Goal: Task Accomplishment & Management: Manage account settings

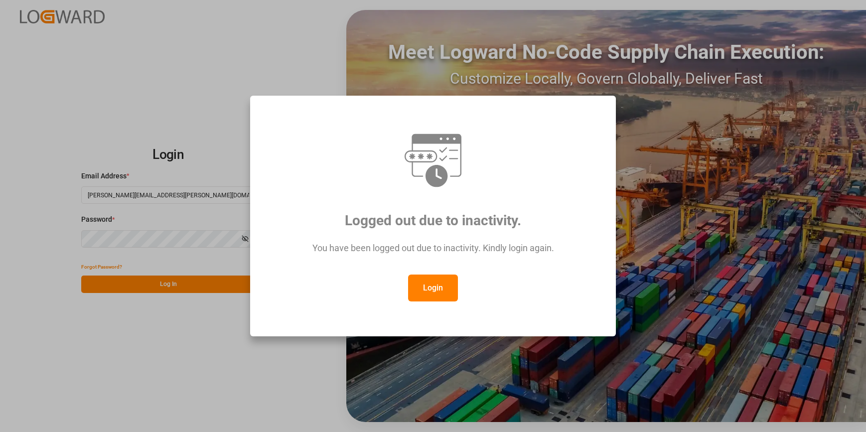
click at [428, 283] on button "Login" at bounding box center [433, 287] width 50 height 27
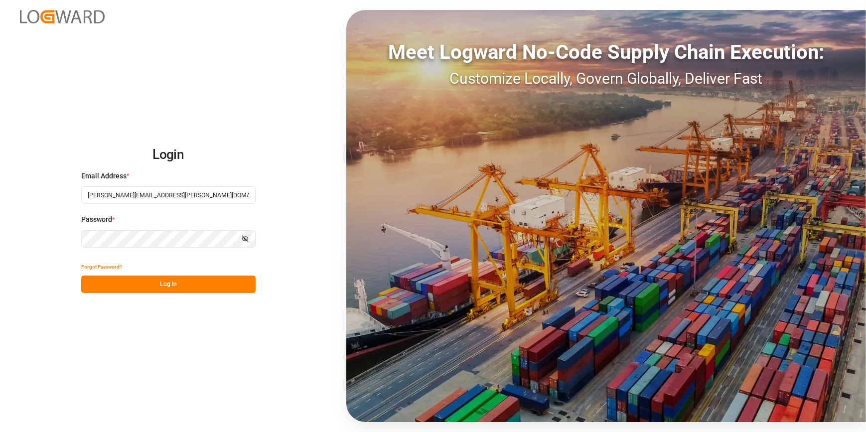
click at [171, 274] on div "Forgot Password?" at bounding box center [168, 266] width 174 height 17
drag, startPoint x: 175, startPoint y: 284, endPoint x: 181, endPoint y: 284, distance: 5.5
click at [176, 284] on button "Log In" at bounding box center [168, 283] width 174 height 17
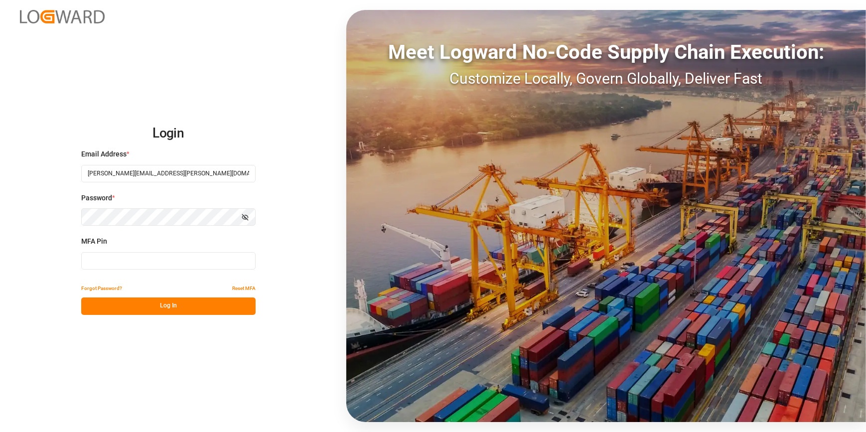
click at [167, 266] on input at bounding box center [168, 260] width 174 height 17
type input "964674"
click at [167, 304] on button "Log In" at bounding box center [168, 305] width 174 height 17
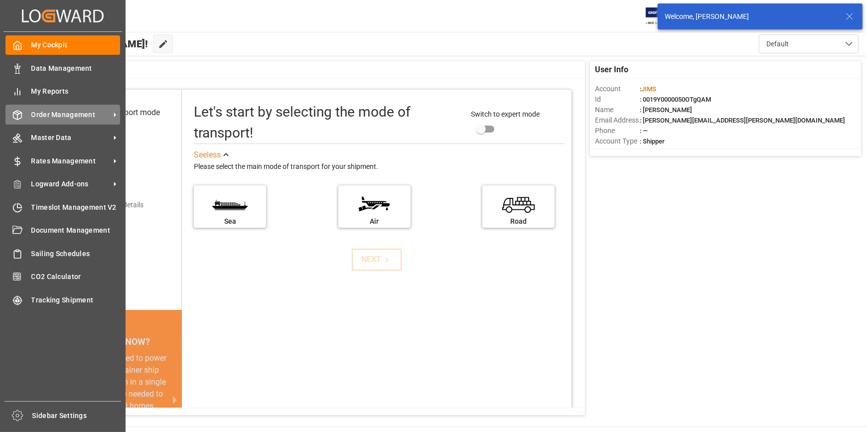
click at [73, 112] on span "Order Management" at bounding box center [70, 115] width 79 height 10
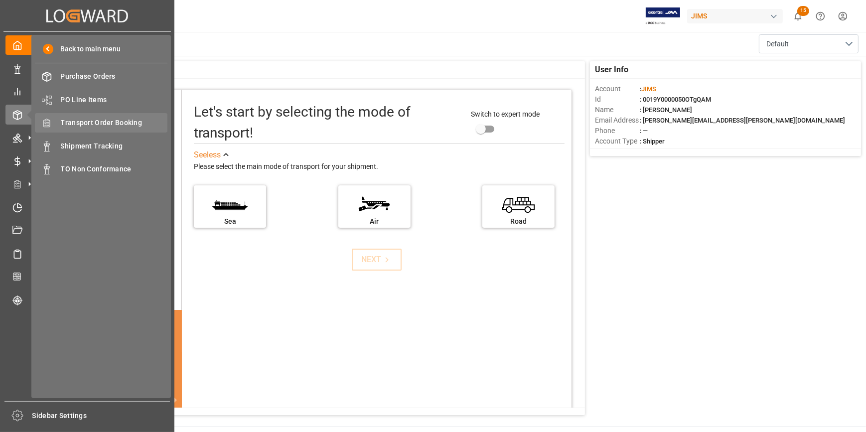
click at [107, 124] on span "Transport Order Booking" at bounding box center [114, 123] width 107 height 10
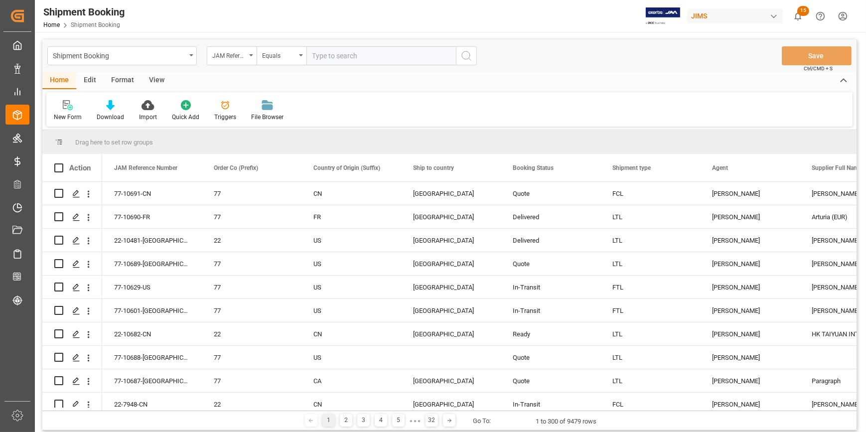
click at [353, 60] on input "text" at bounding box center [380, 55] width 149 height 19
paste input "22-10325-CN"
type input "22-10325-CN"
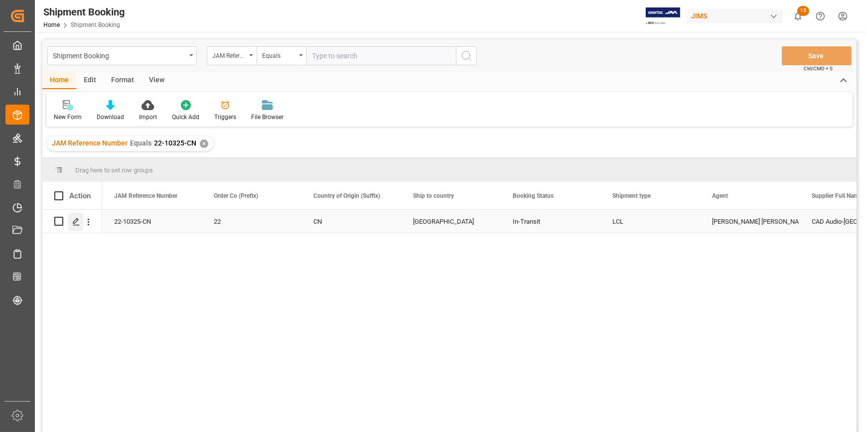
click at [77, 220] on icon "Press SPACE to select this row." at bounding box center [76, 222] width 8 height 8
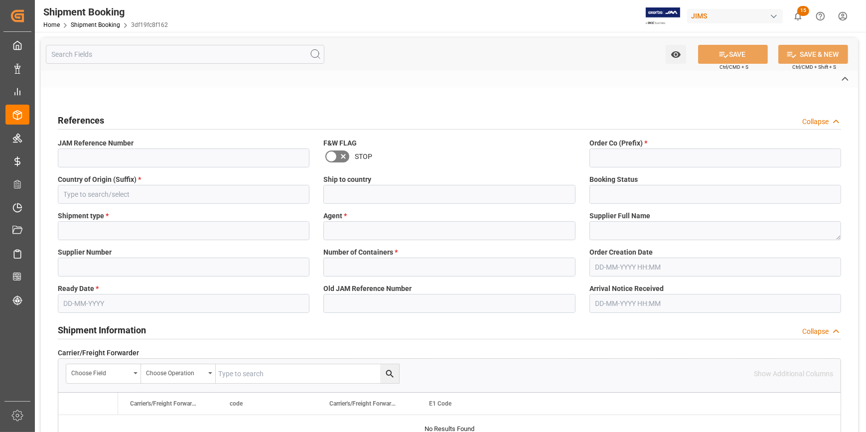
type input "22-10325-CN"
type input "22"
type input "CN"
type input "[GEOGRAPHIC_DATA]"
type input "In-Transit"
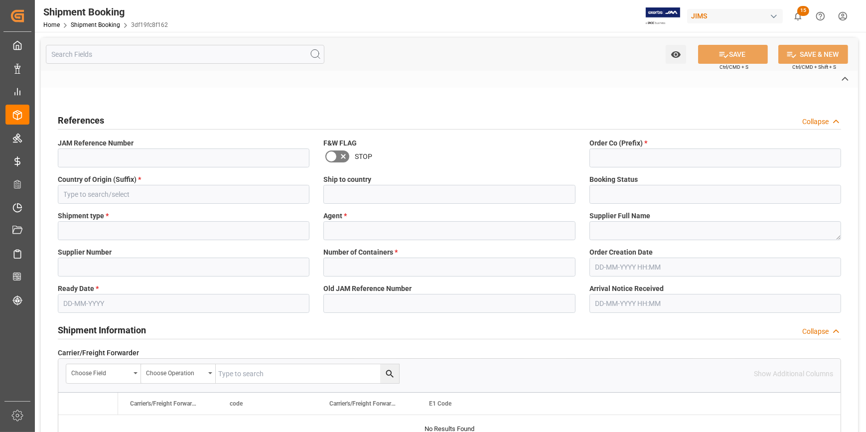
type input "LCL"
type input "[PERSON_NAME] [PERSON_NAME]"
type textarea "CAD Audio-[GEOGRAPHIC_DATA] Qiyang Imp&Exp Co Ltd"
type input "569936"
type input "D"
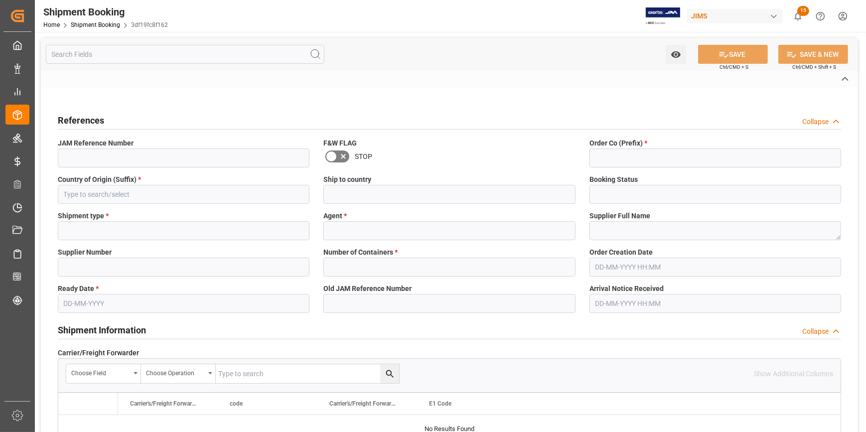
type input "K & N"
type input "FCA Shanghai CN"
type input "AS"
type input "S"
type input "AS-[GEOGRAPHIC_DATA]"
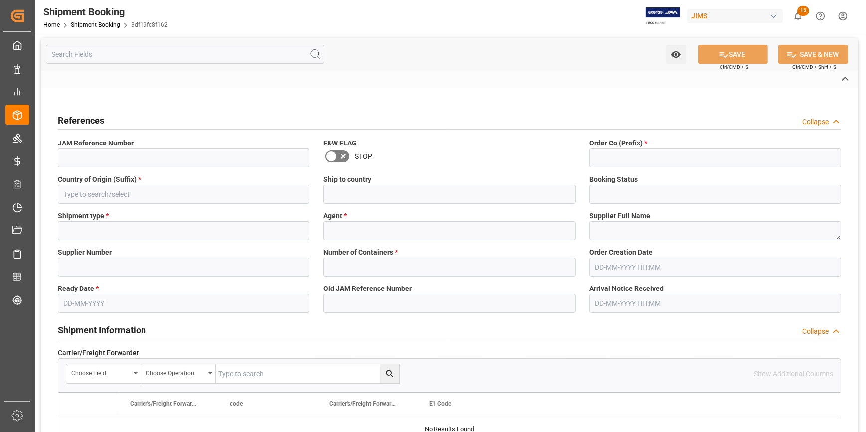
type input "1068609589"
type input "BANQ1068609589"
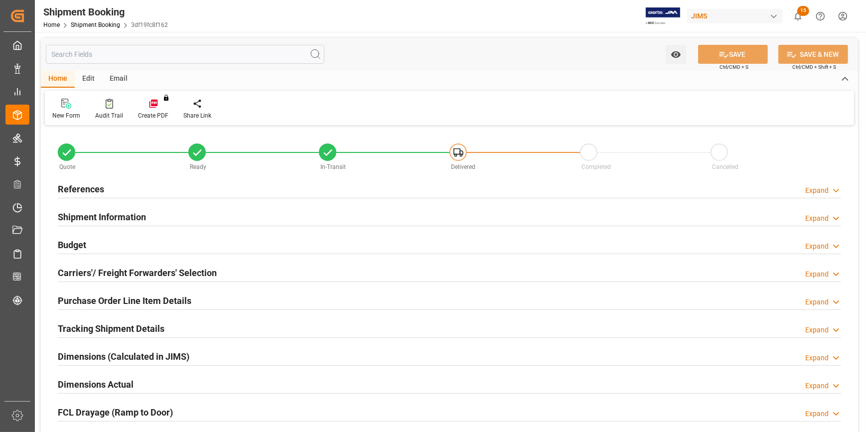
type input "0"
type input "44"
type input "[DATE]"
click at [169, 179] on div "References Expand" at bounding box center [449, 188] width 783 height 19
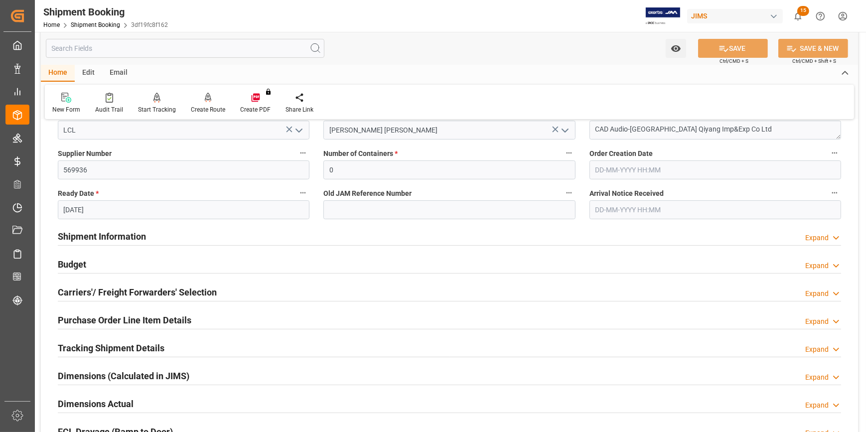
scroll to position [181, 0]
click at [184, 232] on div "Shipment Information Expand" at bounding box center [449, 234] width 783 height 19
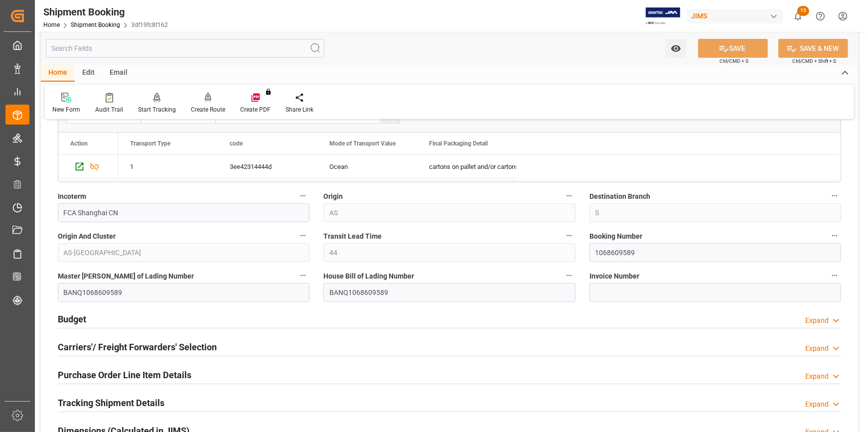
scroll to position [543, 0]
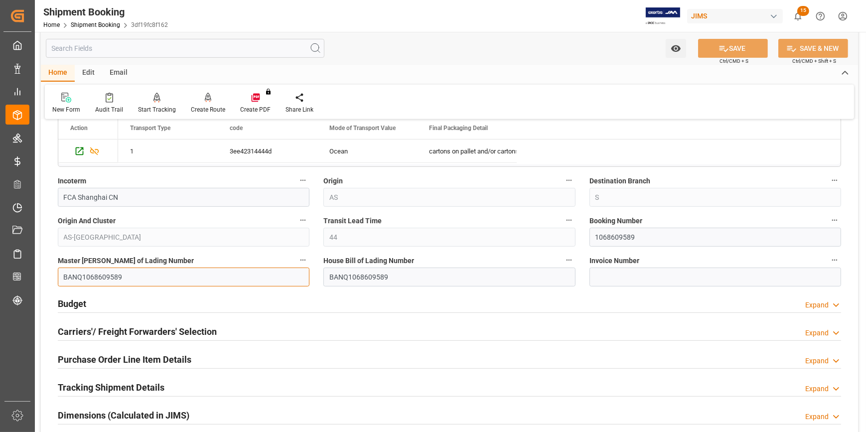
drag, startPoint x: 121, startPoint y: 274, endPoint x: 130, endPoint y: 289, distance: 17.4
click at [45, 276] on div "Quote Ready In-Transit Delivered Completed Cancelled References Collapse JAM Re…" at bounding box center [449, 96] width 817 height 1022
paste input "HLCUSHA2507FXCM4"
type input "HLCUSHA2507FXCM4"
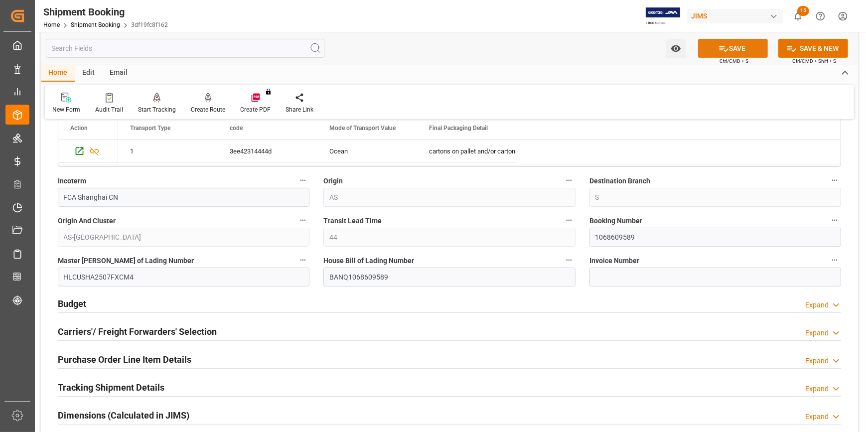
click at [730, 46] on button "SAVE" at bounding box center [733, 48] width 70 height 19
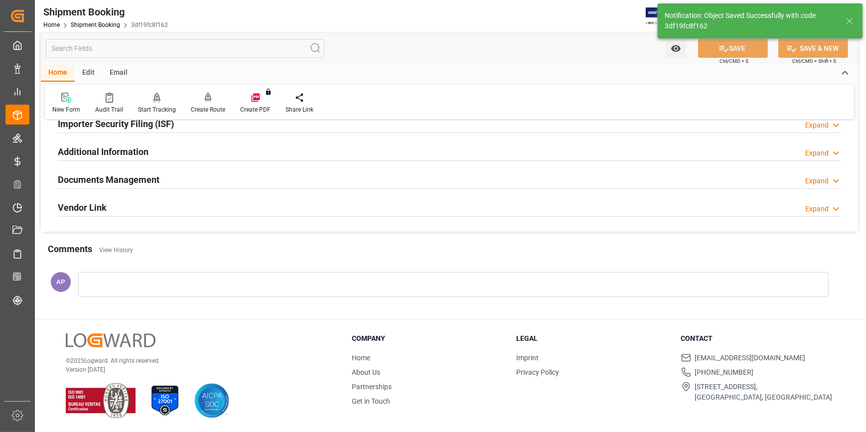
scroll to position [0, 0]
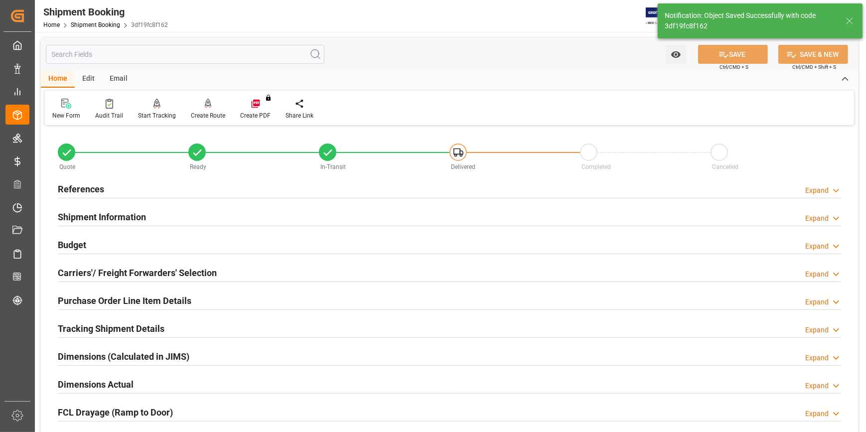
click at [190, 244] on div "Budget Expand" at bounding box center [449, 244] width 783 height 19
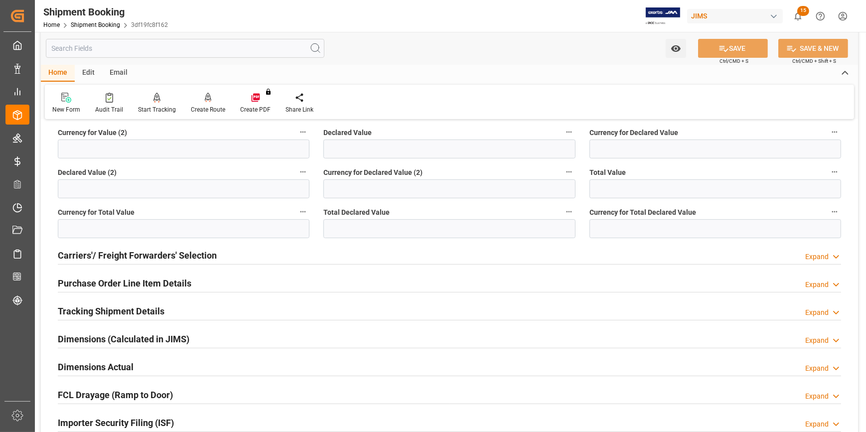
scroll to position [271, 0]
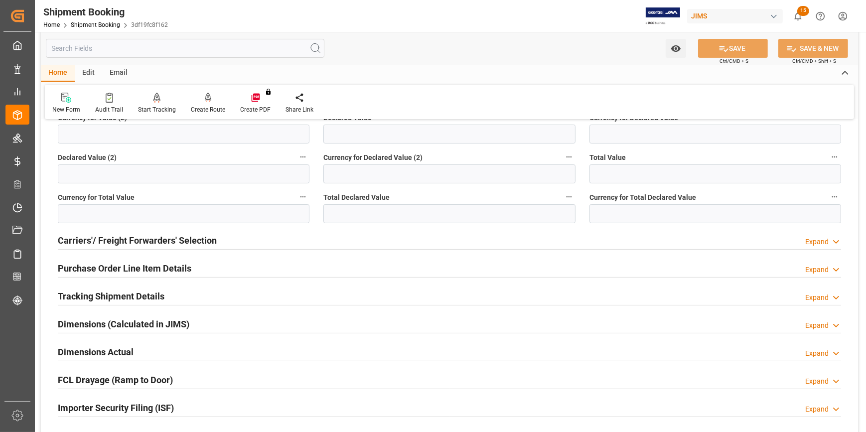
click at [207, 294] on div "Tracking Shipment Details Expand" at bounding box center [449, 295] width 783 height 19
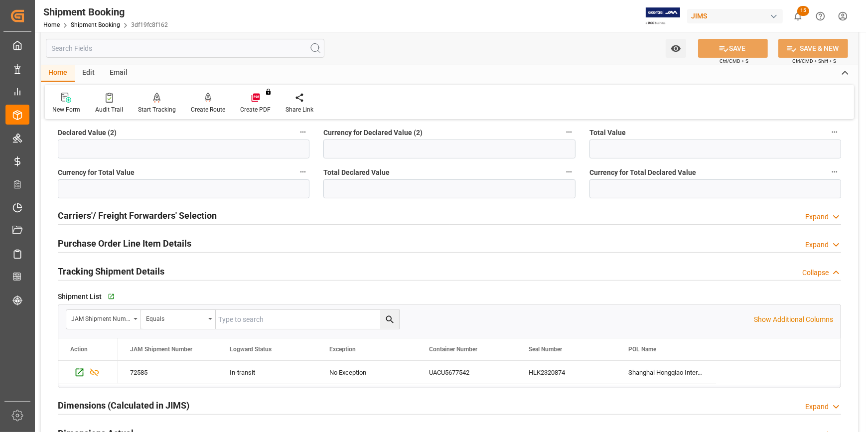
scroll to position [317, 0]
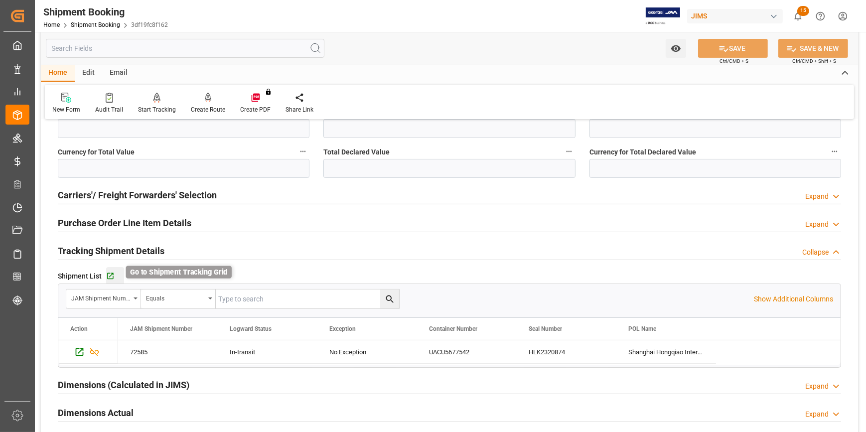
click at [110, 274] on icon "button" at bounding box center [110, 276] width 6 height 6
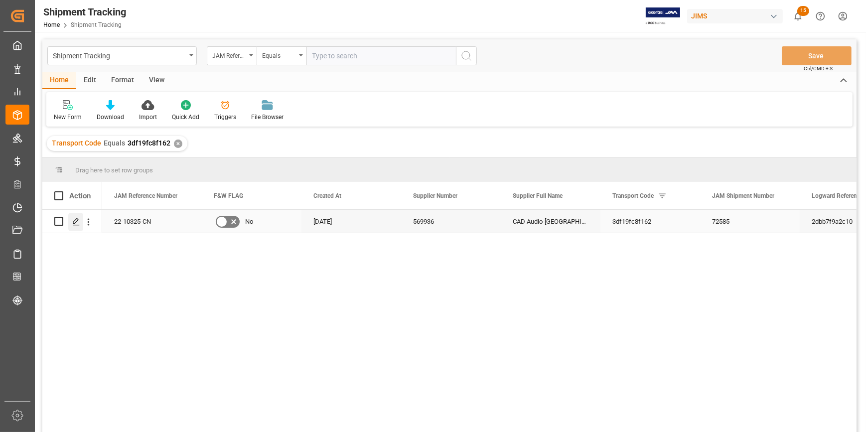
click at [74, 220] on polygon "Press SPACE to select this row." at bounding box center [75, 220] width 5 height 5
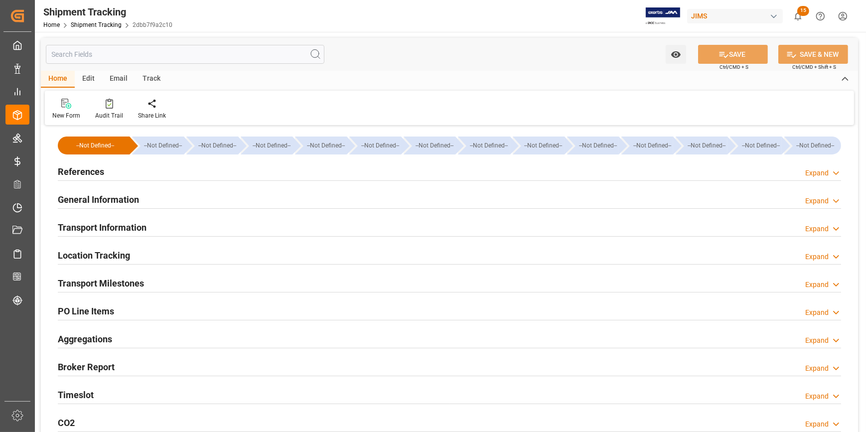
type input "30-07-2025"
click at [156, 175] on div "References Expand" at bounding box center [449, 170] width 783 height 19
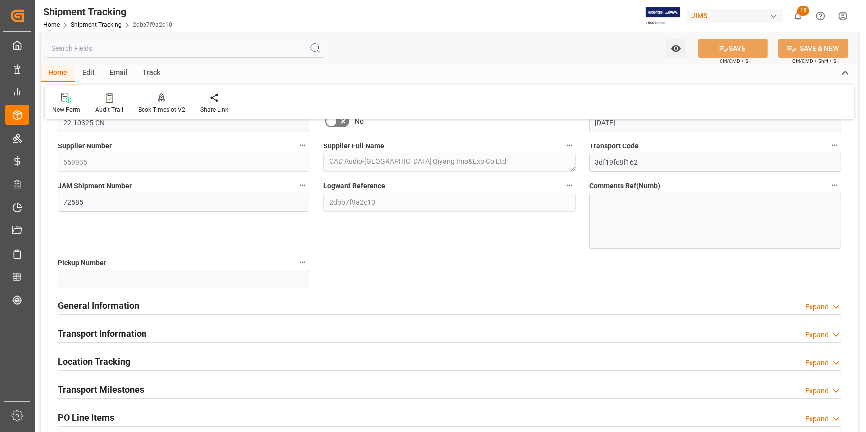
click at [202, 299] on div "General Information Expand" at bounding box center [449, 304] width 783 height 19
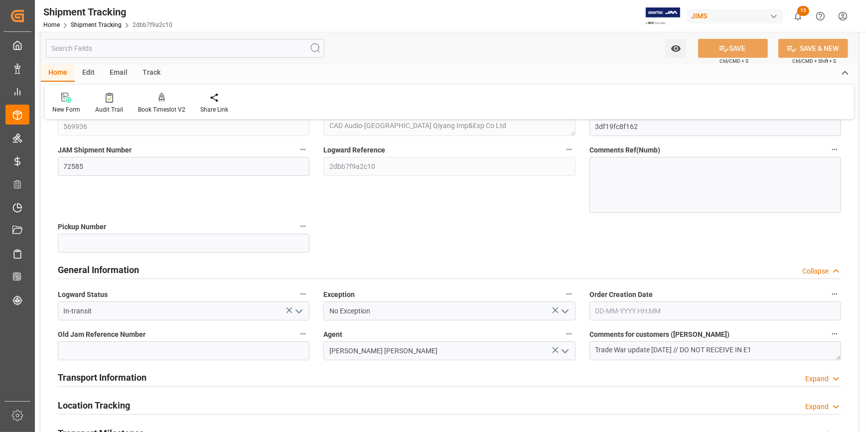
scroll to position [181, 0]
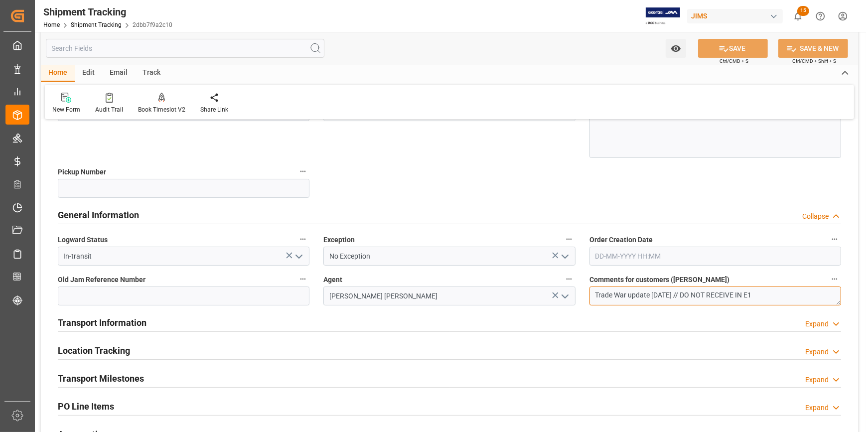
click at [696, 294] on textarea "Trade War update 05/15/2025 // DO NOT RECEIVE IN E1" at bounding box center [715, 295] width 252 height 19
type textarea "Trade War update 05/15/2025 // OK TO RECEIVE IN E1"
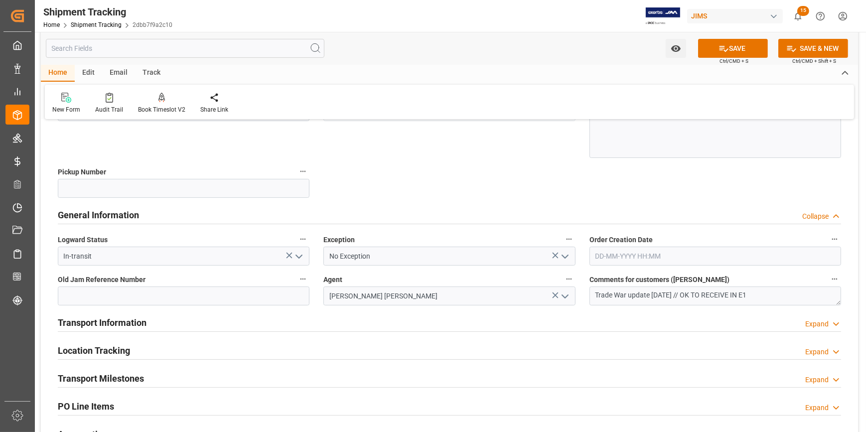
click at [329, 326] on div "Transport Information Expand" at bounding box center [449, 321] width 783 height 19
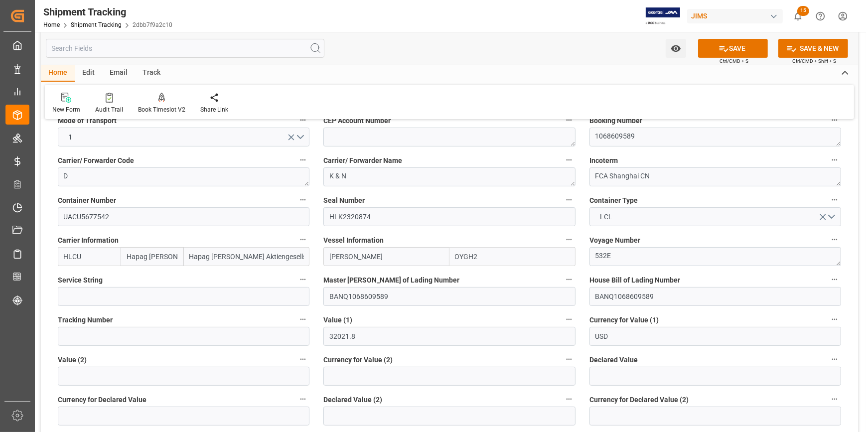
scroll to position [453, 0]
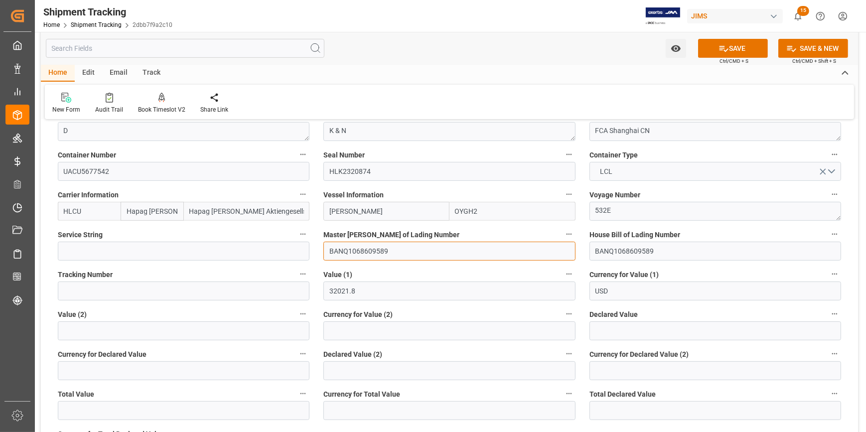
click at [390, 248] on input "BANQ1068609589" at bounding box center [449, 251] width 252 height 19
click at [346, 250] on input "BANQ1068609589" at bounding box center [449, 251] width 252 height 19
drag, startPoint x: 386, startPoint y: 252, endPoint x: 383, endPoint y: 277, distance: 26.1
click at [299, 251] on div "--Not Defined-- --Not Defined-- --Not Defined-- --Not Defined-- --Not Defined--…" at bounding box center [449, 185] width 817 height 1021
paste input "HLCUSHA2507FXCM4"
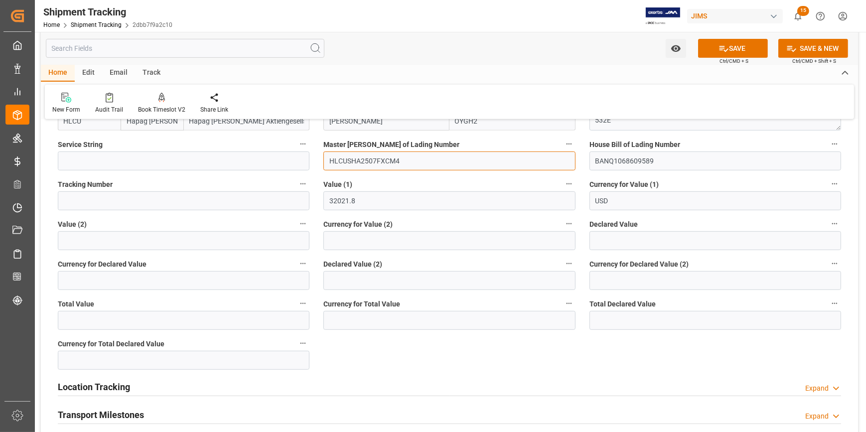
scroll to position [634, 0]
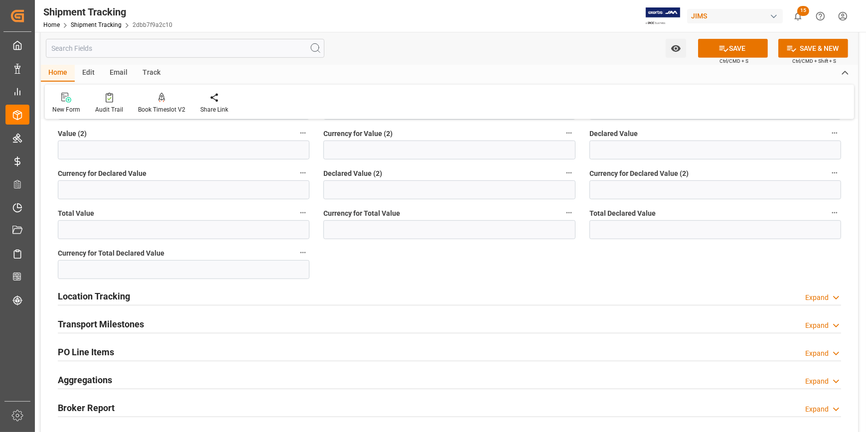
type input "HLCUSHA2507FXCM4"
click at [264, 322] on div "Transport Milestones Expand" at bounding box center [449, 323] width 783 height 19
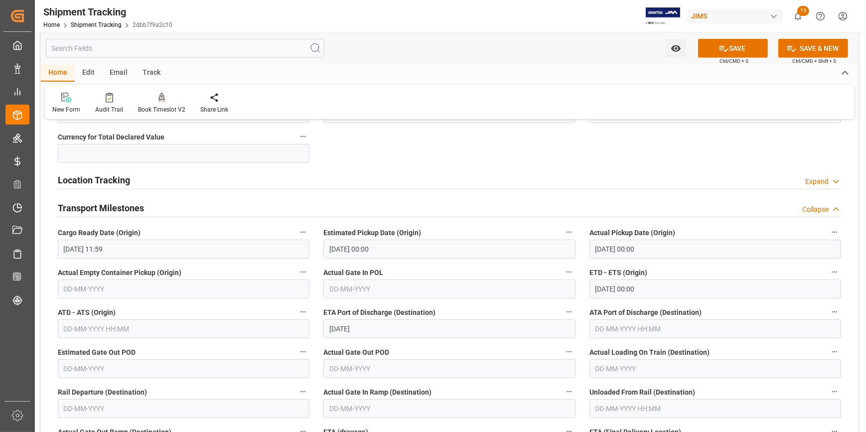
scroll to position [770, 0]
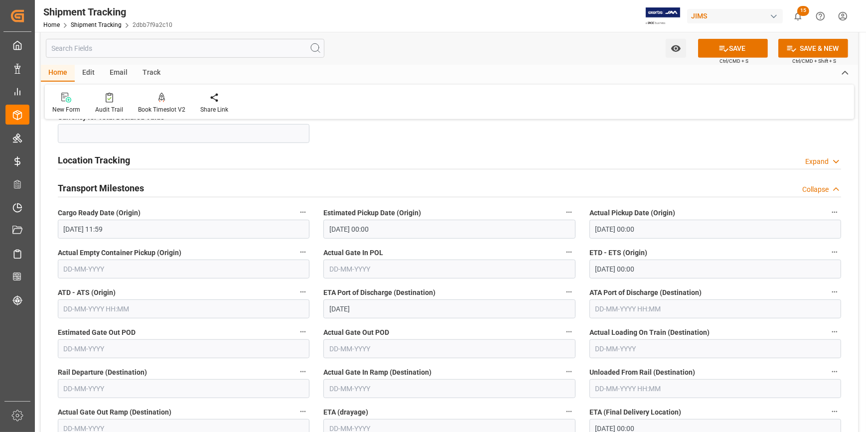
click at [119, 308] on input "text" at bounding box center [184, 308] width 252 height 19
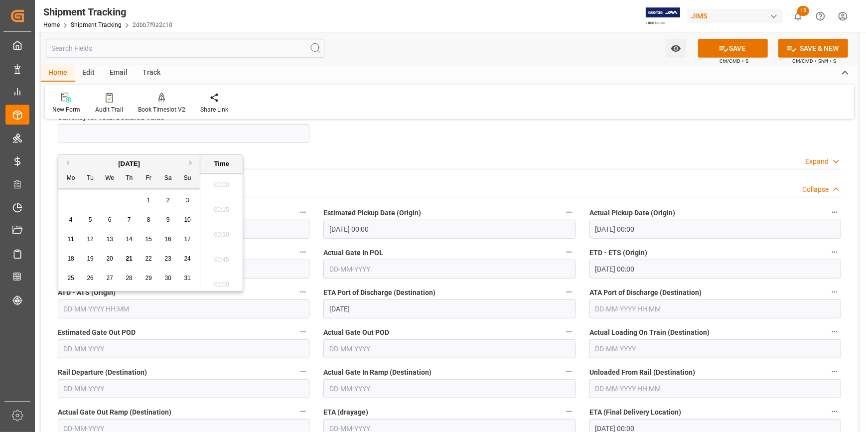
scroll to position [1597, 0]
click at [109, 260] on span "20" at bounding box center [109, 258] width 6 height 7
type input "20-08-2025 00:00"
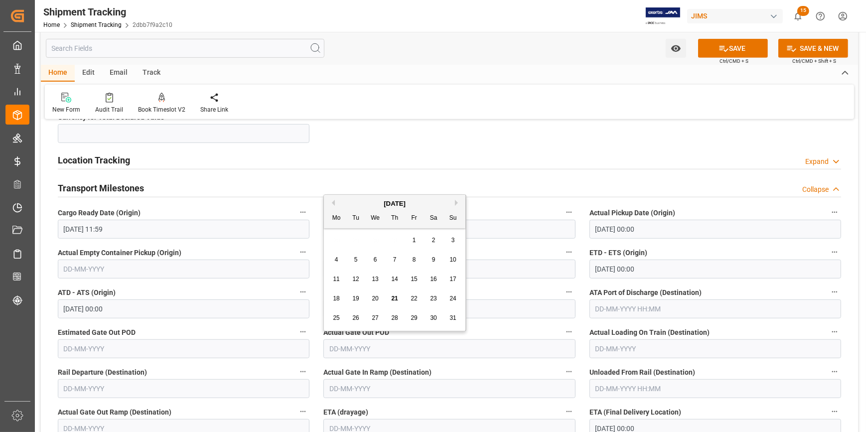
click at [410, 353] on input "text" at bounding box center [449, 348] width 252 height 19
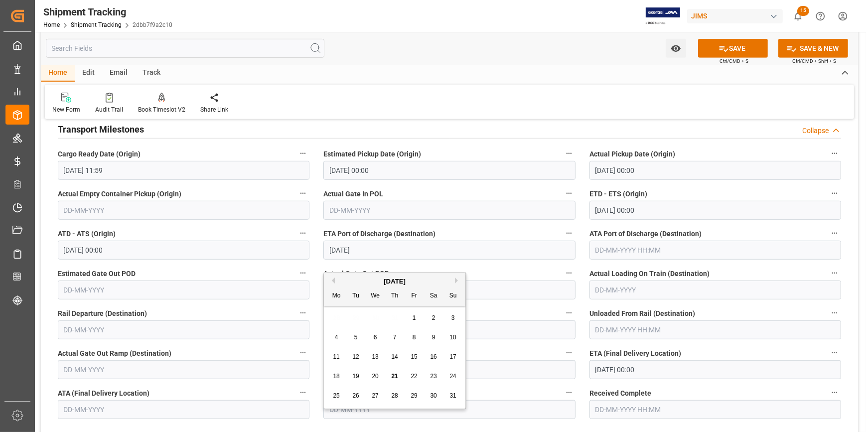
scroll to position [860, 0]
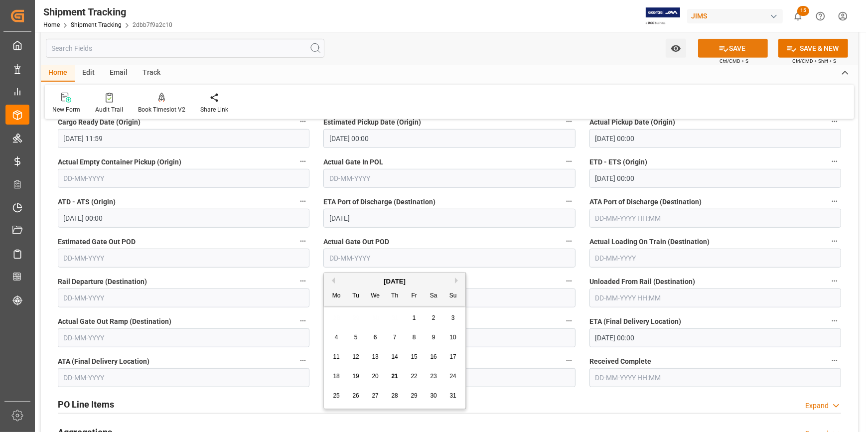
click at [731, 49] on button "SAVE" at bounding box center [733, 48] width 70 height 19
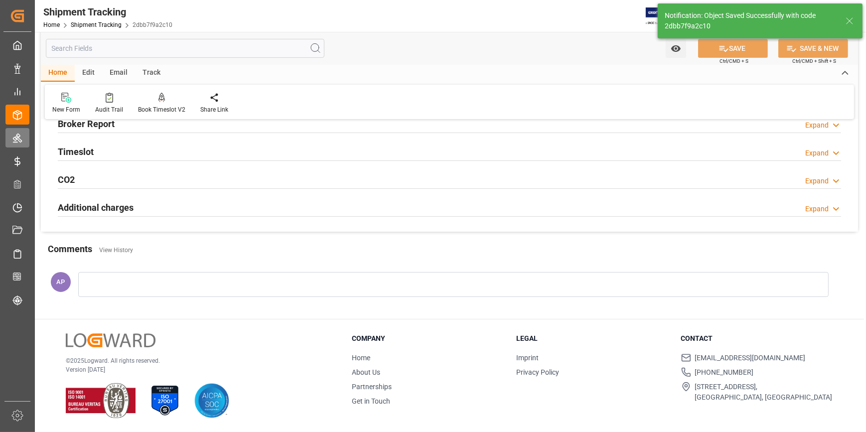
scroll to position [186, 0]
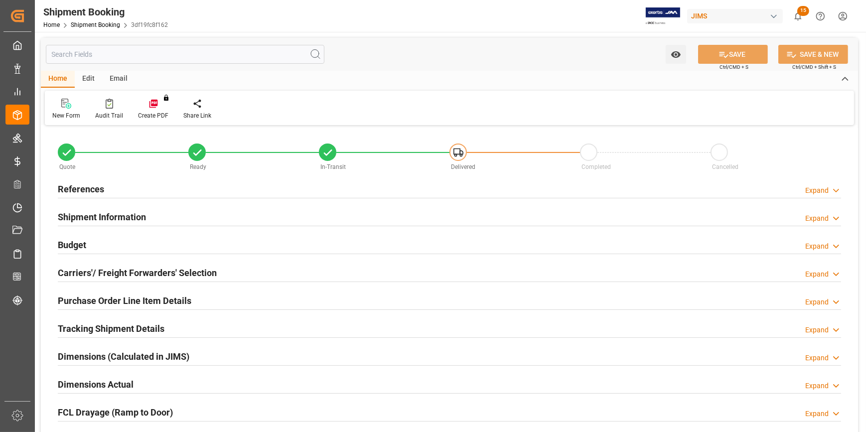
type input "3"
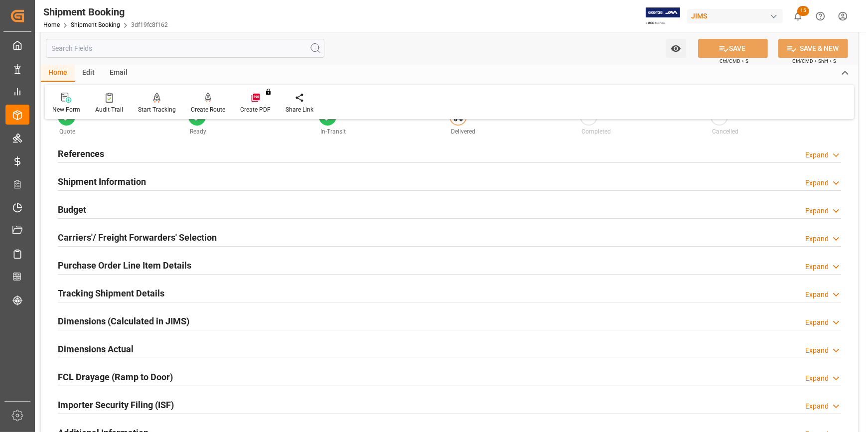
scroll to position [90, 0]
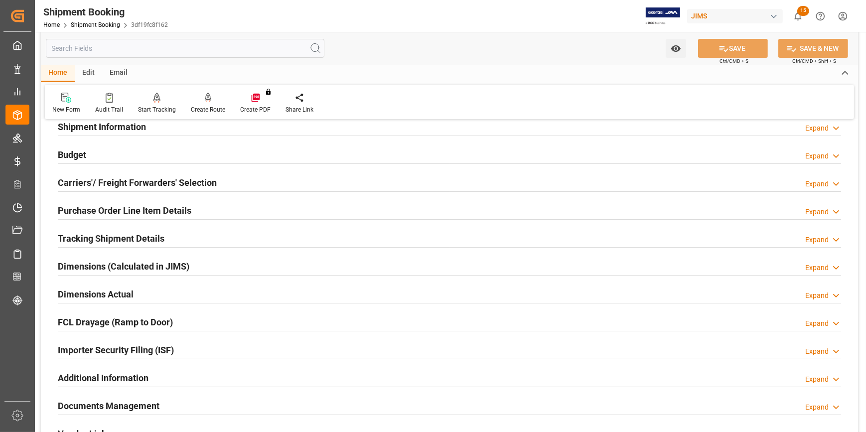
click at [221, 212] on div "Purchase Order Line Item Details Expand" at bounding box center [449, 209] width 783 height 19
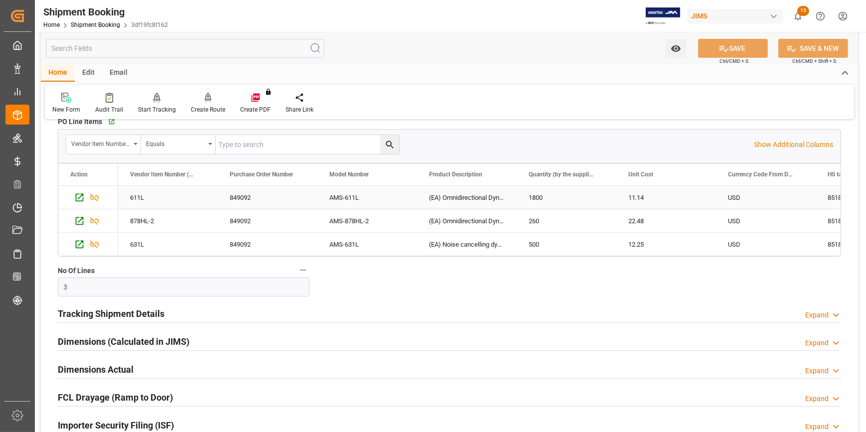
scroll to position [226, 0]
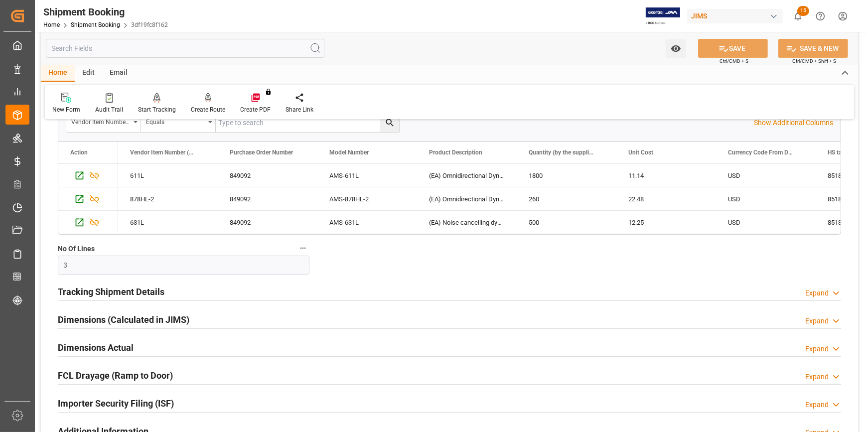
click at [213, 297] on div "Tracking Shipment Details Expand" at bounding box center [449, 290] width 783 height 19
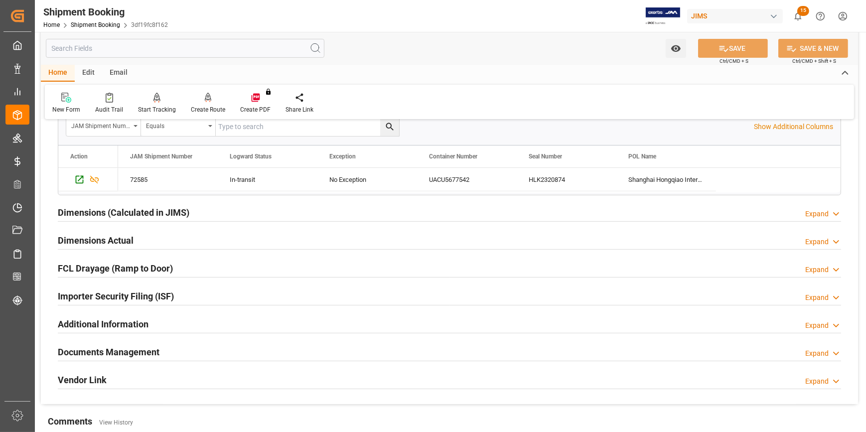
scroll to position [453, 0]
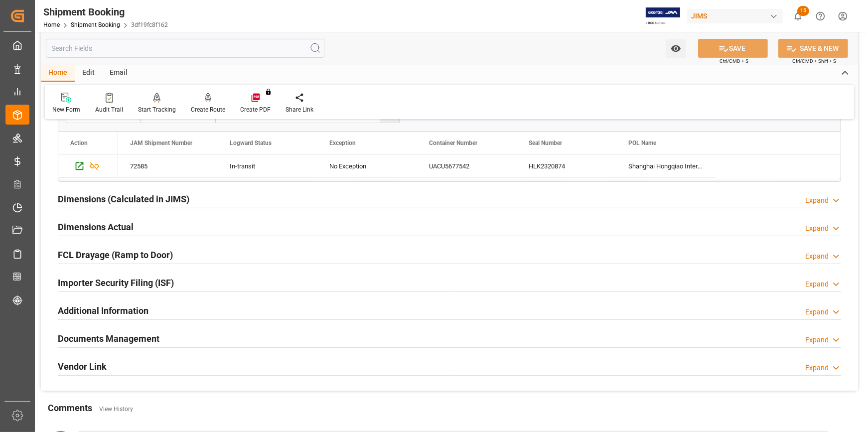
click at [205, 197] on div "Dimensions (Calculated in JIMS) Expand" at bounding box center [449, 198] width 783 height 19
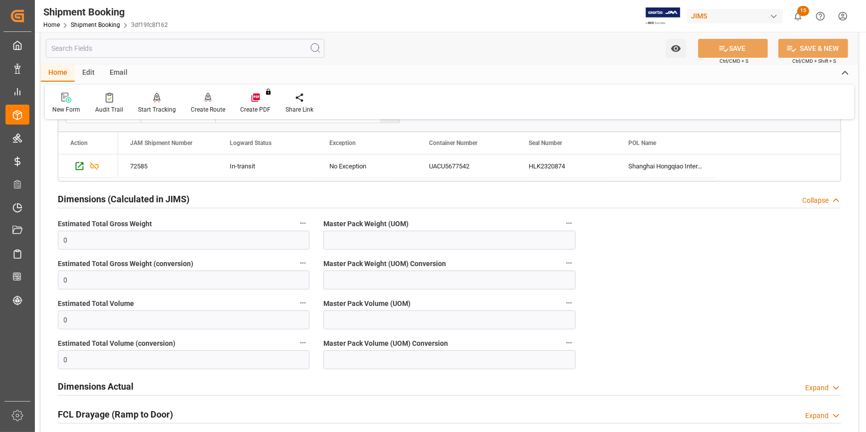
click at [208, 199] on div "Dimensions (Calculated in JIMS) Collapse" at bounding box center [449, 198] width 783 height 19
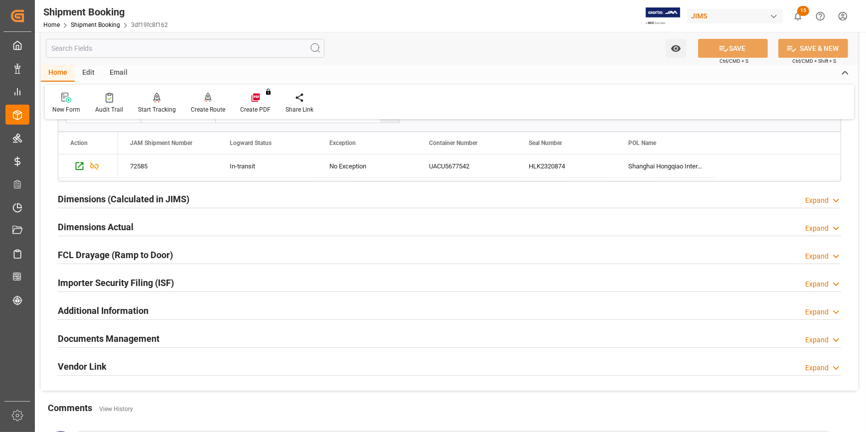
click at [160, 233] on div "Dimensions Actual Expand" at bounding box center [449, 226] width 783 height 19
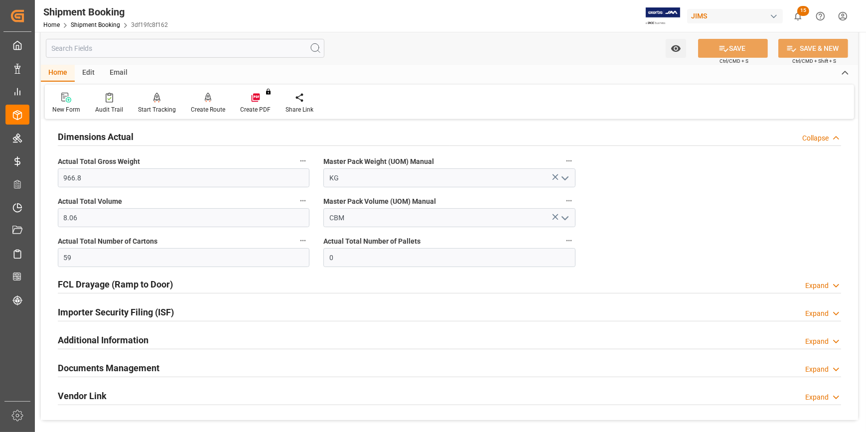
scroll to position [588, 0]
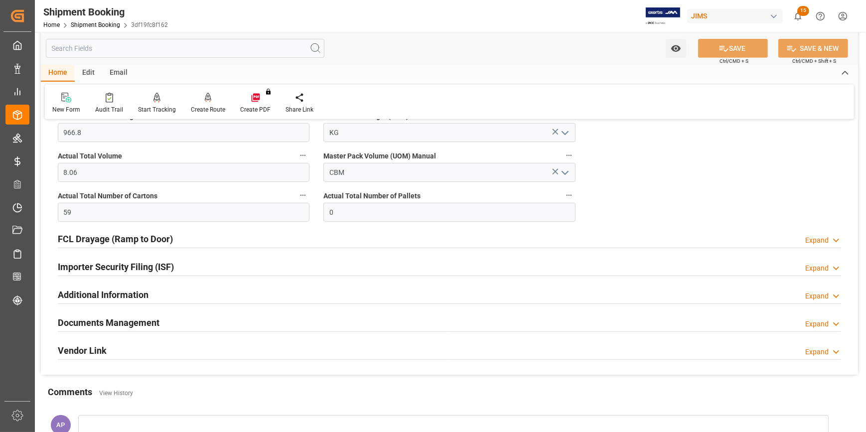
click at [199, 267] on div "Importer Security Filing (ISF) Expand" at bounding box center [449, 266] width 783 height 19
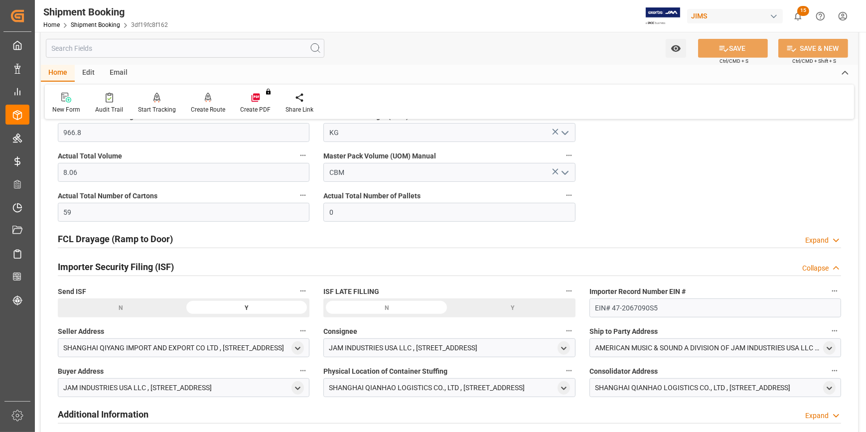
click at [199, 266] on div "Importer Security Filing (ISF) Collapse" at bounding box center [449, 266] width 783 height 19
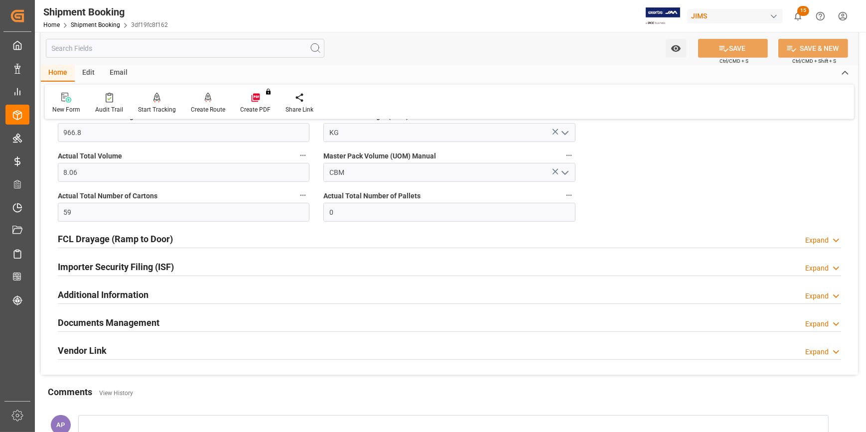
click at [188, 316] on div "Documents Management Expand" at bounding box center [449, 321] width 783 height 19
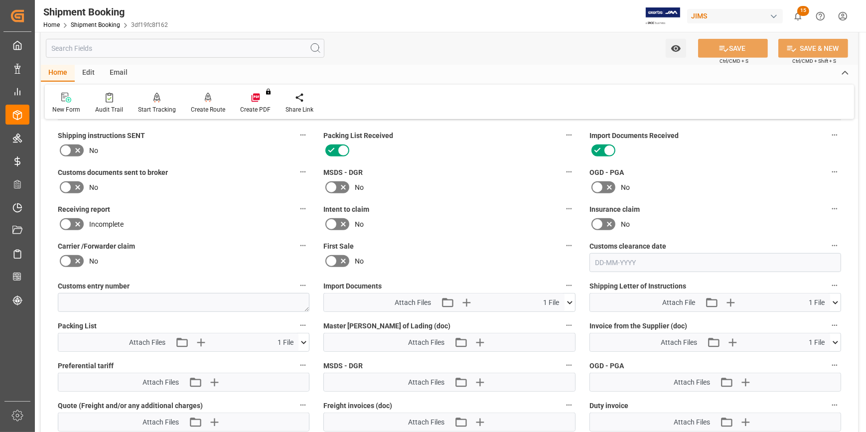
scroll to position [815, 0]
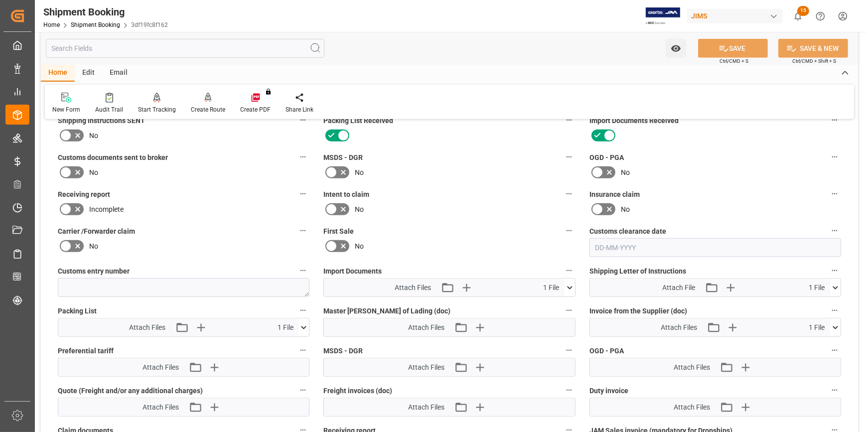
click at [570, 286] on icon at bounding box center [569, 287] width 5 height 3
click at [463, 286] on icon "button" at bounding box center [466, 287] width 16 height 16
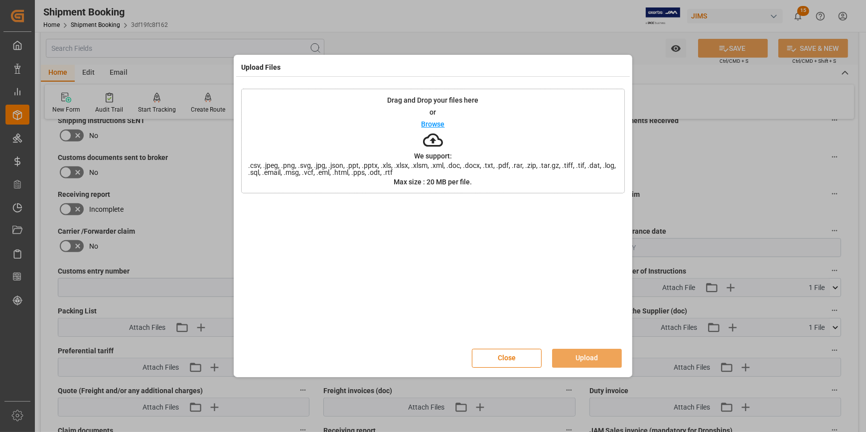
click at [429, 122] on p "Browse" at bounding box center [432, 124] width 23 height 7
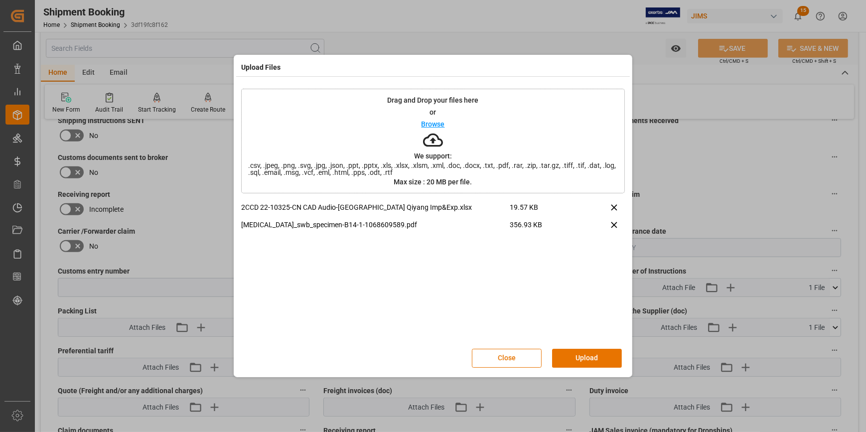
click at [587, 359] on button "Upload" at bounding box center [587, 358] width 70 height 19
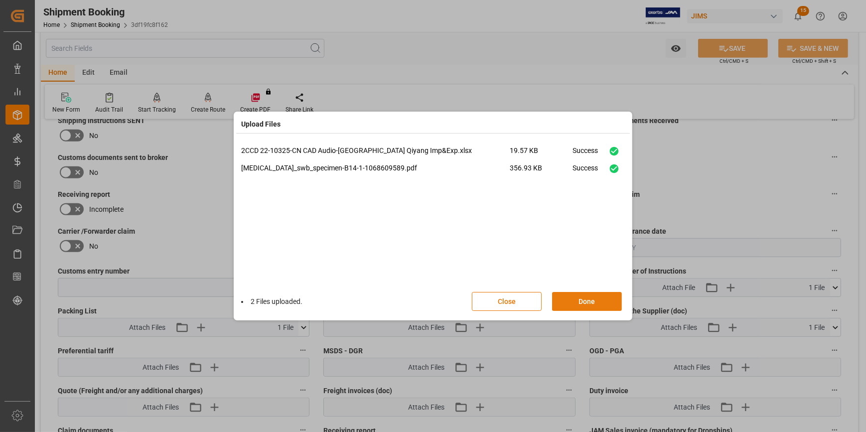
click at [594, 301] on button "Done" at bounding box center [587, 301] width 70 height 19
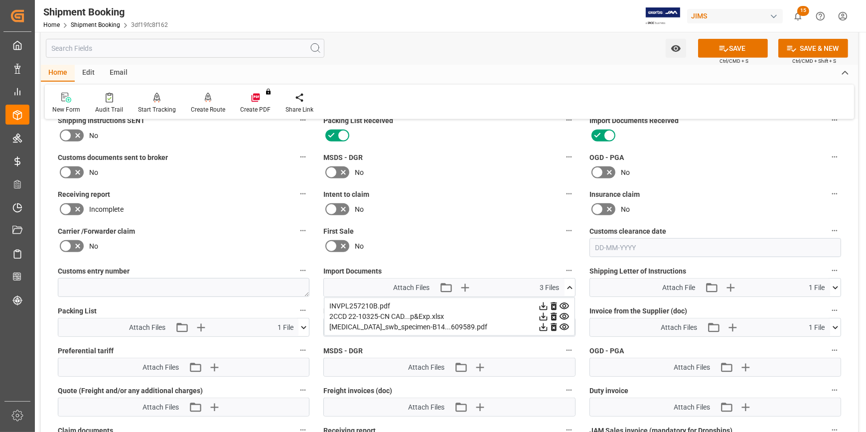
click at [304, 326] on icon at bounding box center [303, 327] width 10 height 10
click at [538, 311] on icon at bounding box center [543, 306] width 10 height 10
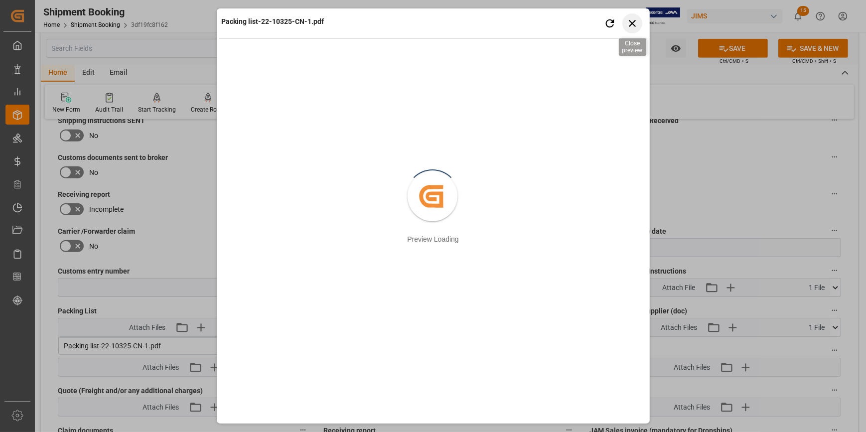
click at [632, 24] on icon "button" at bounding box center [632, 23] width 7 height 7
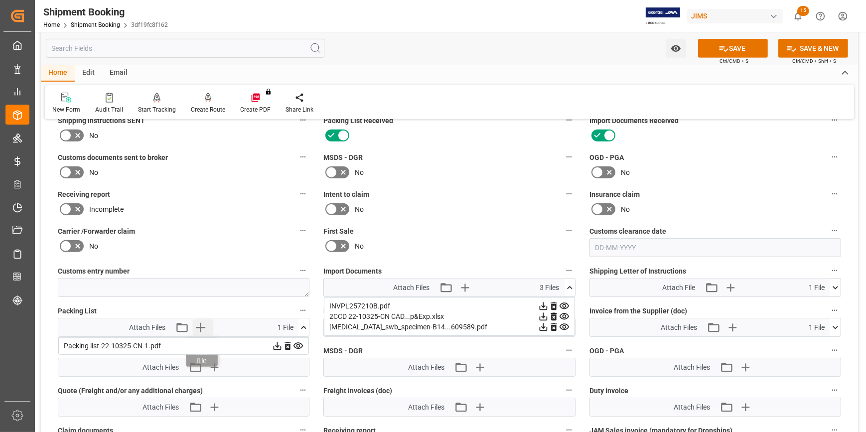
click at [201, 324] on icon "button" at bounding box center [201, 327] width 16 height 16
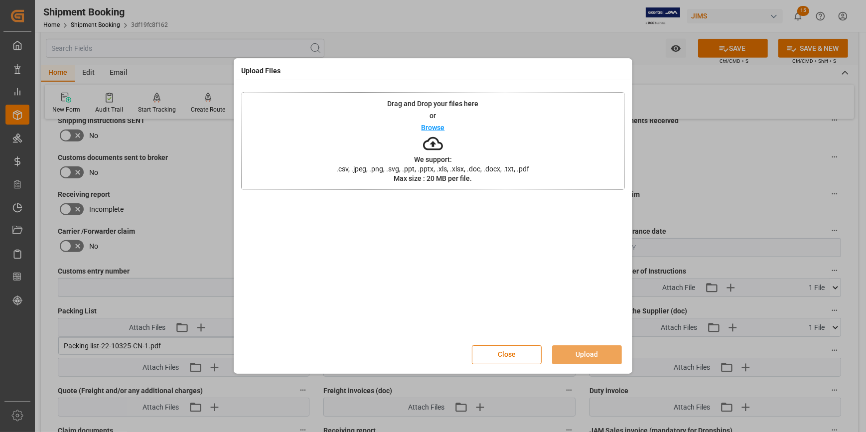
click at [433, 128] on p "Browse" at bounding box center [432, 127] width 23 height 7
click at [583, 358] on button "Upload" at bounding box center [587, 354] width 70 height 19
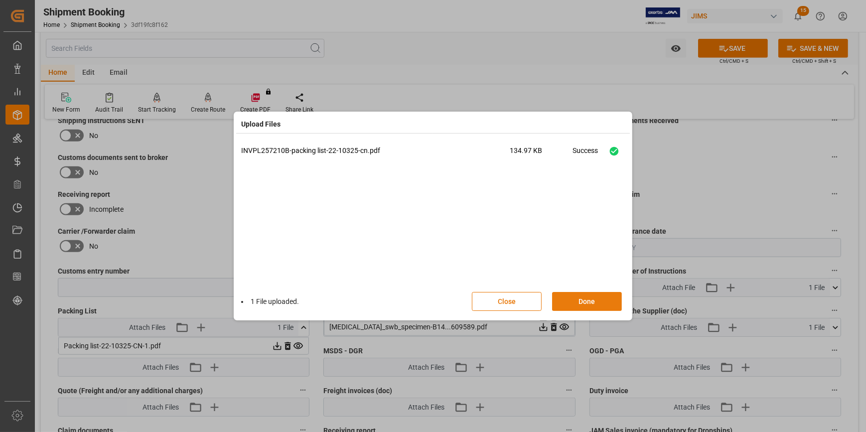
click at [587, 297] on button "Done" at bounding box center [587, 301] width 70 height 19
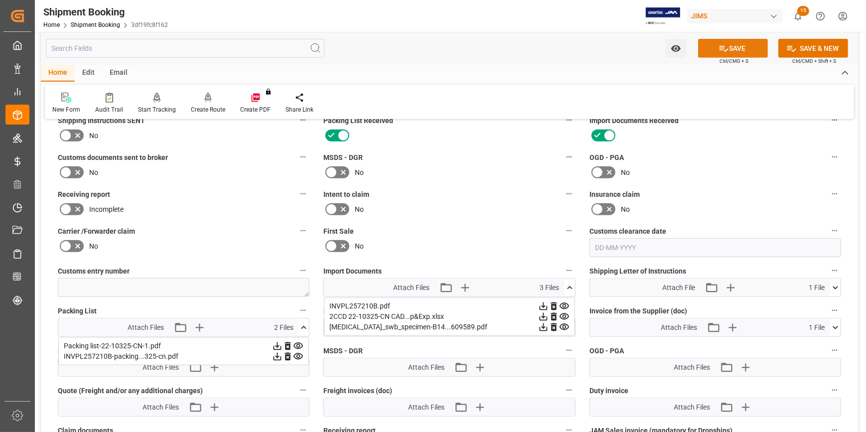
click at [727, 52] on button "SAVE" at bounding box center [733, 48] width 70 height 19
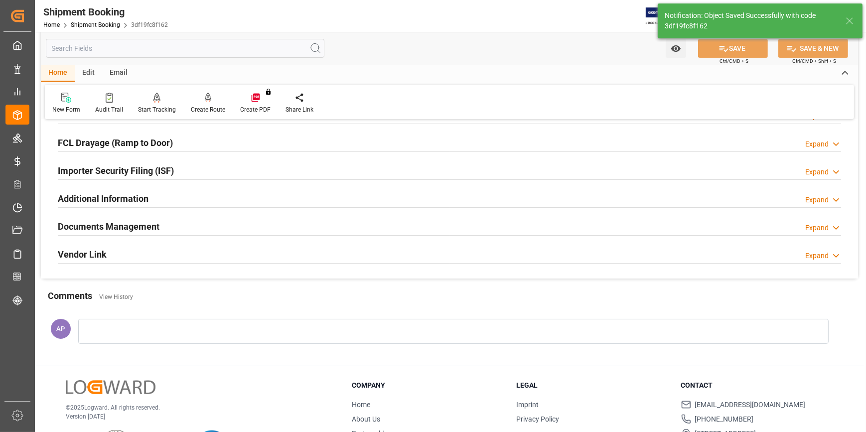
scroll to position [224, 0]
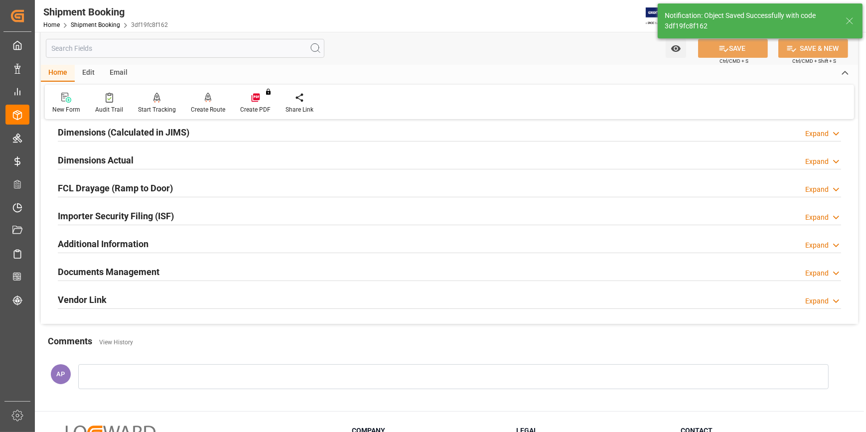
click at [205, 270] on div "Documents Management Expand" at bounding box center [449, 271] width 783 height 19
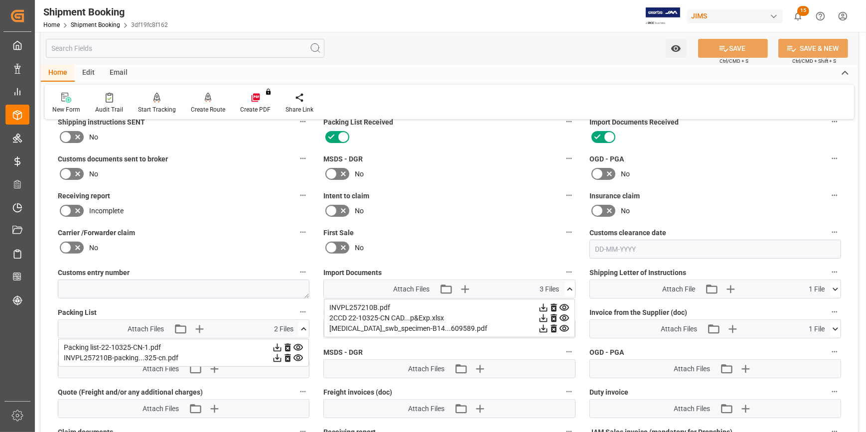
scroll to position [451, 0]
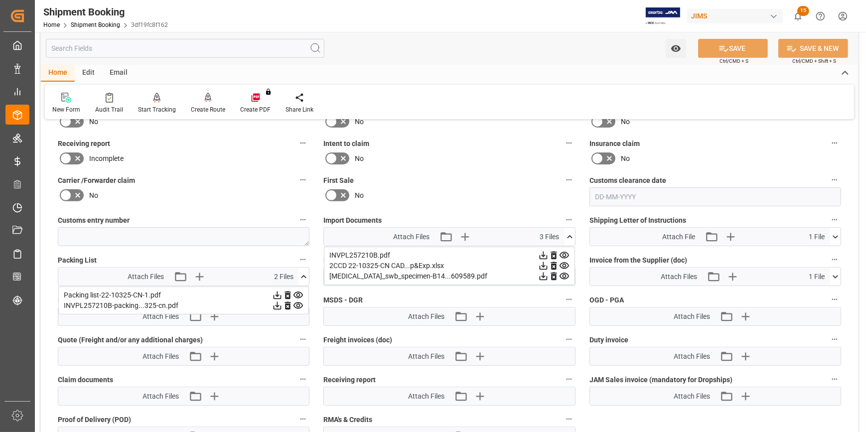
click at [569, 235] on icon at bounding box center [569, 237] width 10 height 10
click at [303, 272] on icon at bounding box center [303, 276] width 10 height 10
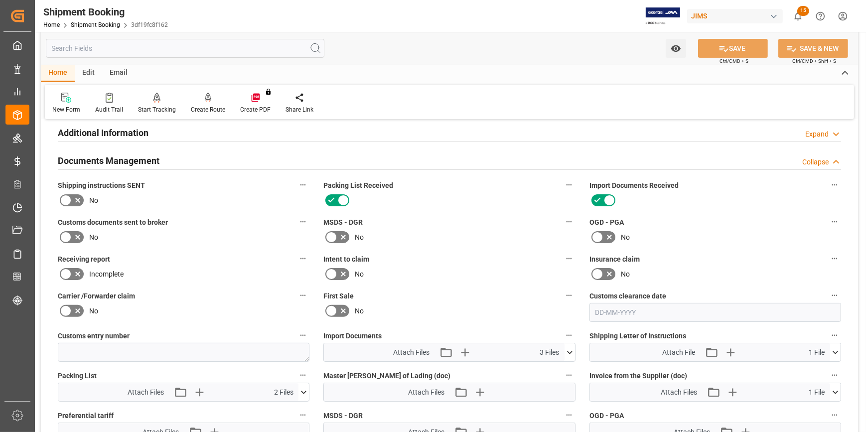
scroll to position [315, 0]
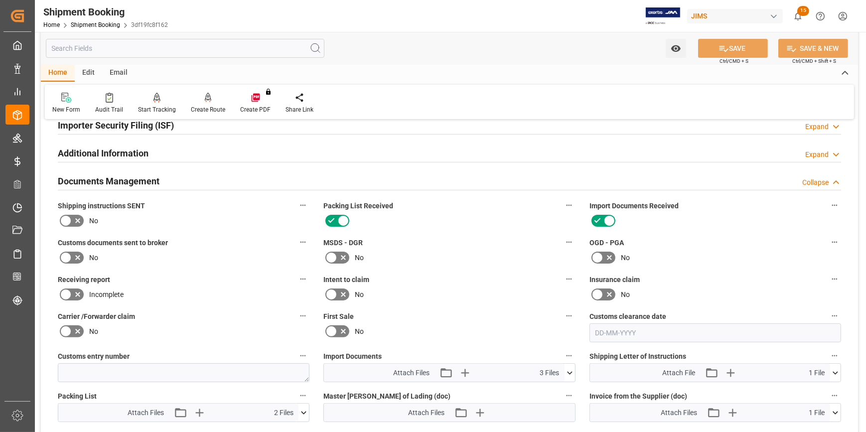
click at [80, 255] on icon at bounding box center [78, 258] width 12 height 12
click at [0, 0] on input "checkbox" at bounding box center [0, 0] width 0 height 0
click at [740, 47] on button "SAVE" at bounding box center [733, 48] width 70 height 19
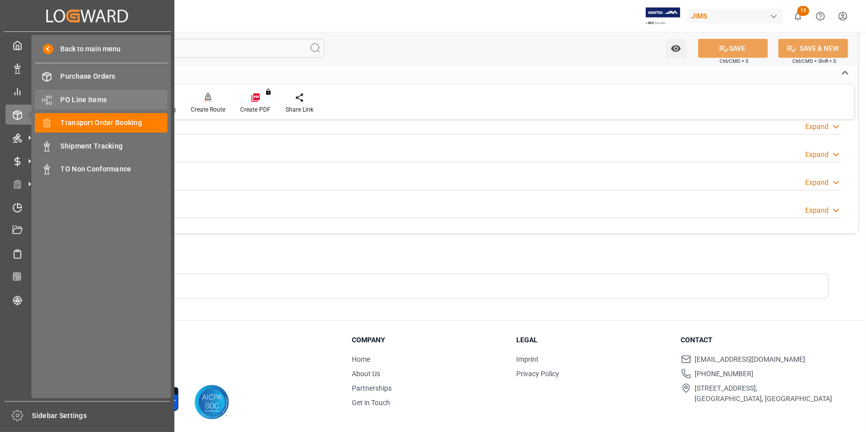
click at [85, 98] on span "PO Line Items" at bounding box center [114, 100] width 107 height 10
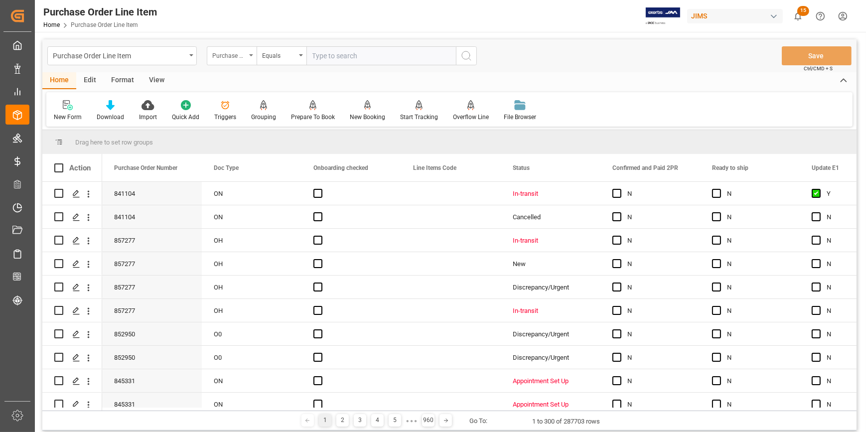
click at [238, 52] on div "Purchase Order Number" at bounding box center [229, 54] width 34 height 11
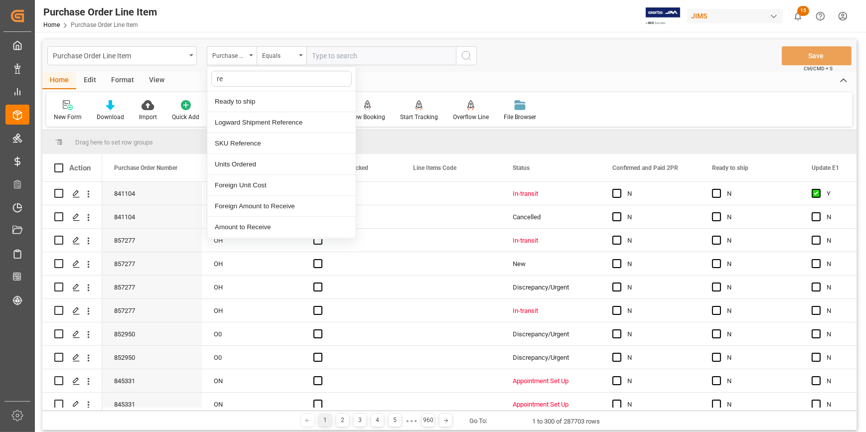
type input "ref"
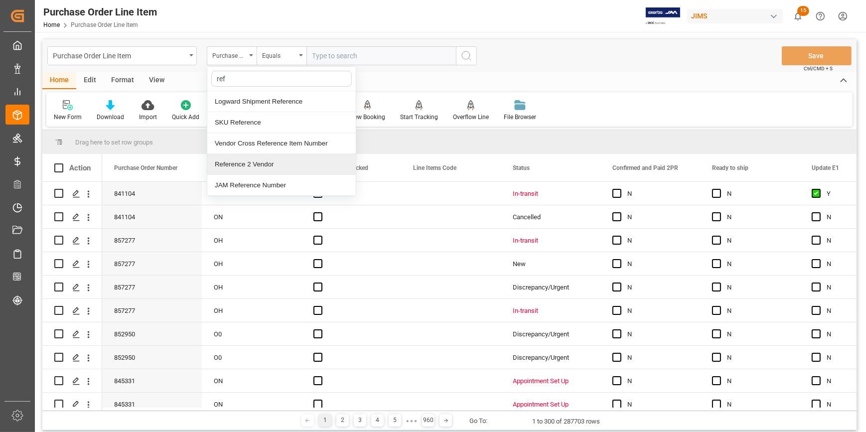
click at [251, 167] on div "Reference 2 Vendor" at bounding box center [281, 164] width 148 height 21
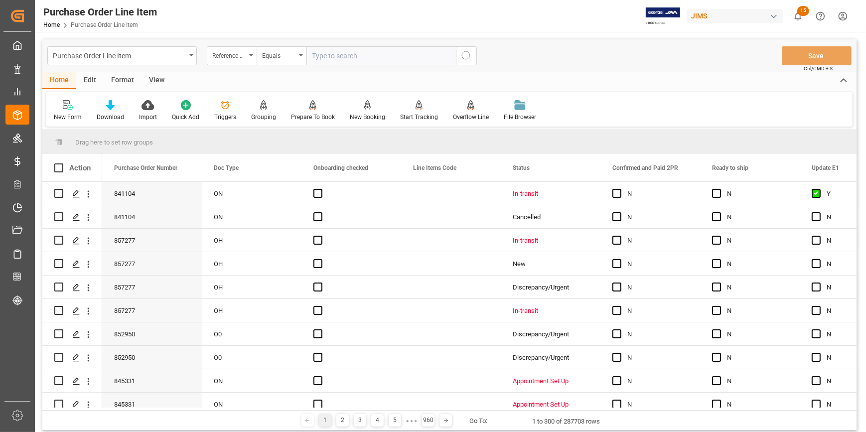
click at [320, 55] on input "text" at bounding box center [380, 55] width 149 height 19
paste input "22-10325-CN"
type input "22-10325-CN"
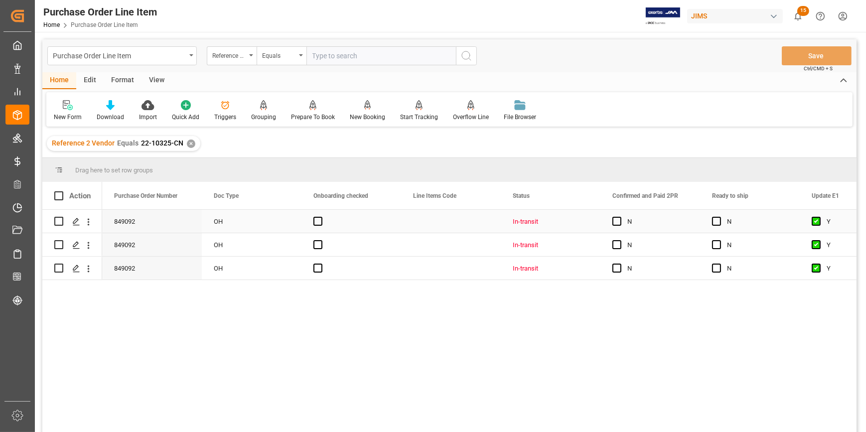
click at [619, 227] on div "Press SPACE to select this row." at bounding box center [619, 221] width 15 height 23
click at [616, 224] on span "Press SPACE to select this row." at bounding box center [616, 221] width 9 height 9
click at [620, 217] on input "Press SPACE to select this row." at bounding box center [620, 217] width 0 height 0
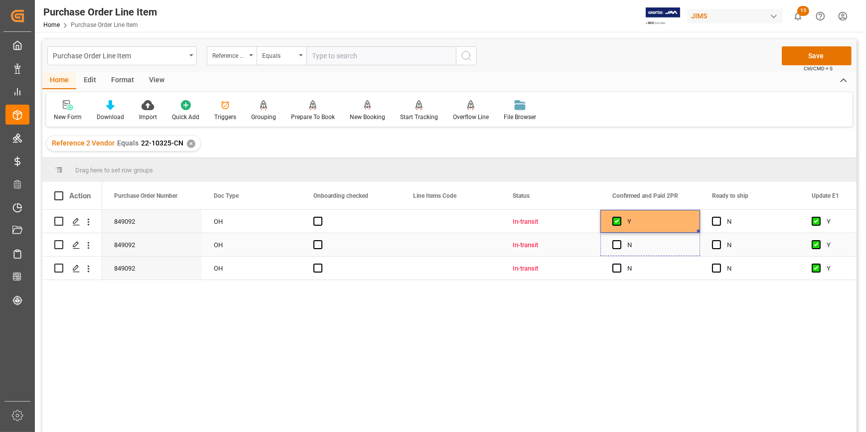
drag, startPoint x: 699, startPoint y: 232, endPoint x: 693, endPoint y: 267, distance: 35.9
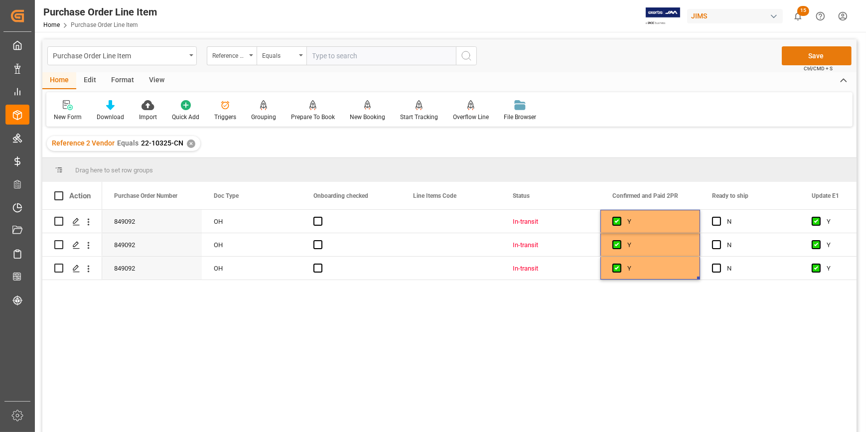
click at [812, 57] on button "Save" at bounding box center [817, 55] width 70 height 19
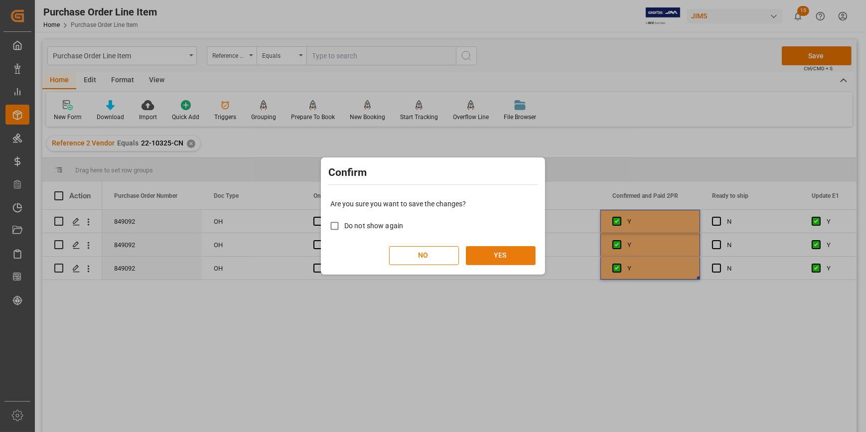
click at [492, 259] on button "YES" at bounding box center [501, 255] width 70 height 19
